Goal: Information Seeking & Learning: Learn about a topic

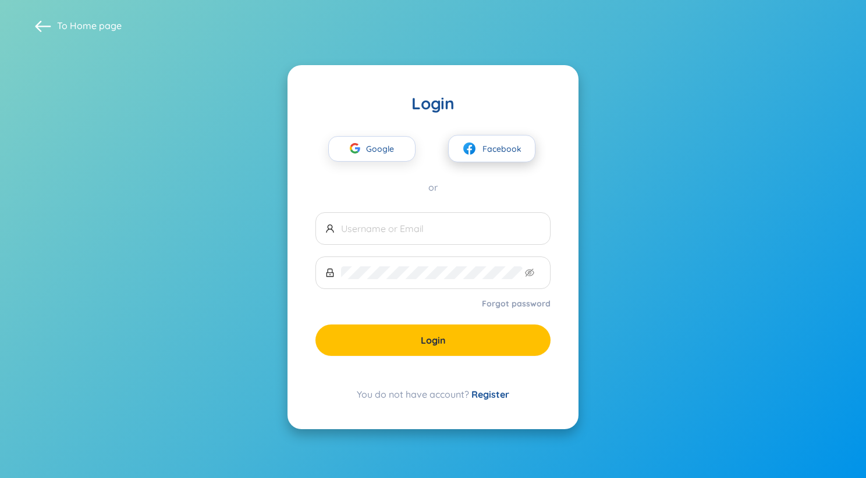
click at [523, 144] on button "Facebook" at bounding box center [491, 148] width 87 height 27
click at [381, 144] on span "Google" at bounding box center [383, 149] width 34 height 24
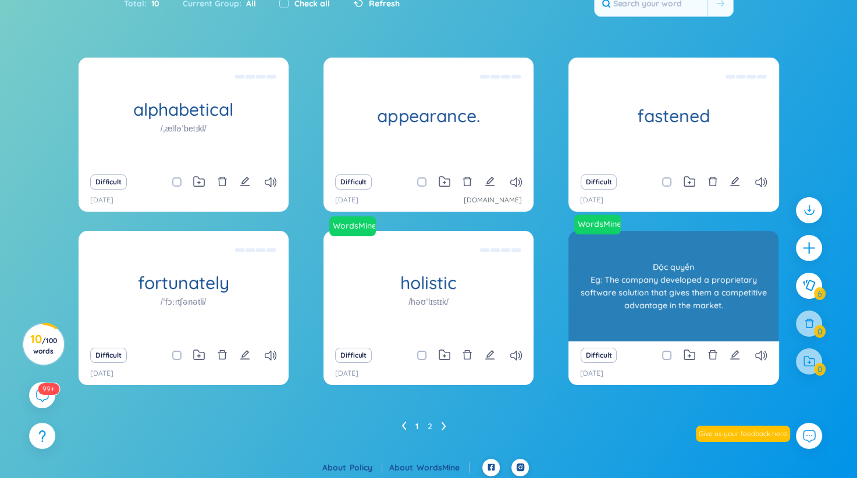
scroll to position [98, 0]
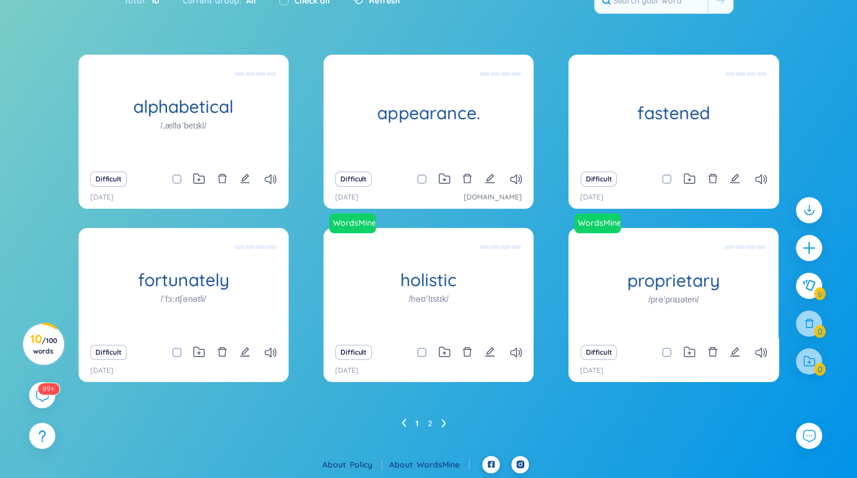
click at [455, 428] on div "1 2" at bounding box center [429, 423] width 701 height 19
click at [435, 423] on ul "1 2" at bounding box center [429, 423] width 54 height 19
click at [438, 423] on ul "1 2" at bounding box center [429, 423] width 54 height 19
click at [442, 423] on icon at bounding box center [444, 423] width 5 height 9
